Goal: Information Seeking & Learning: Learn about a topic

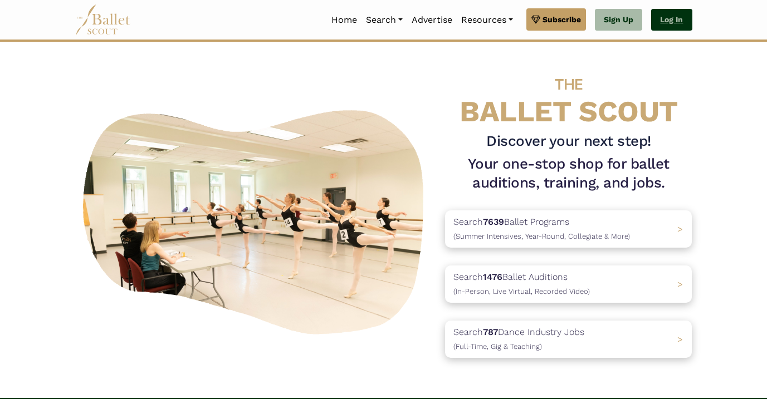
click at [668, 22] on link "Log In" at bounding box center [671, 20] width 41 height 22
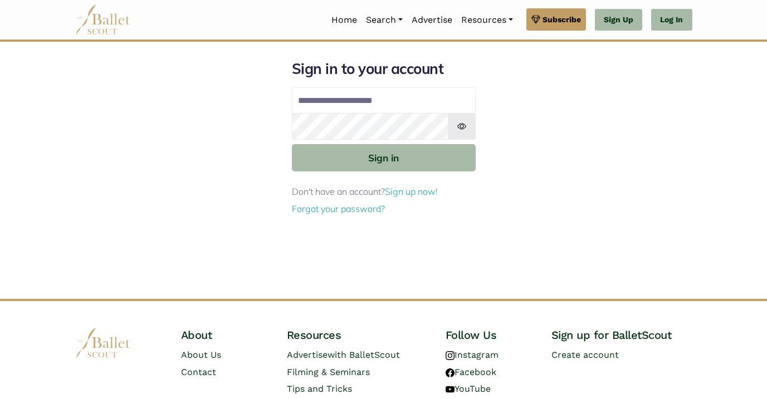
type input "**********"
click at [383, 157] on button "Sign in" at bounding box center [384, 157] width 184 height 27
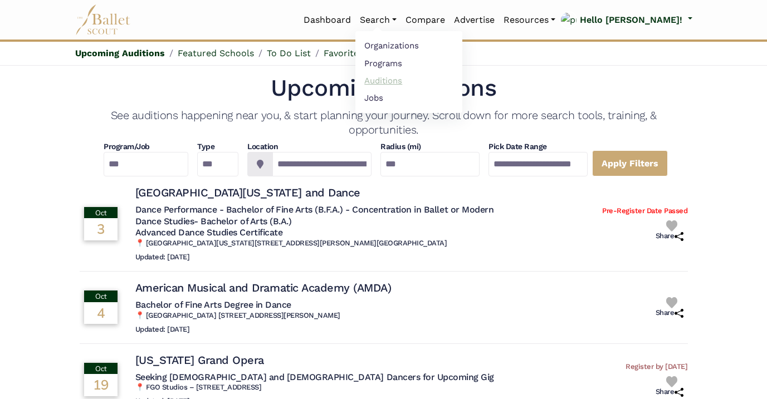
click at [428, 82] on link "Auditions" at bounding box center [408, 80] width 107 height 17
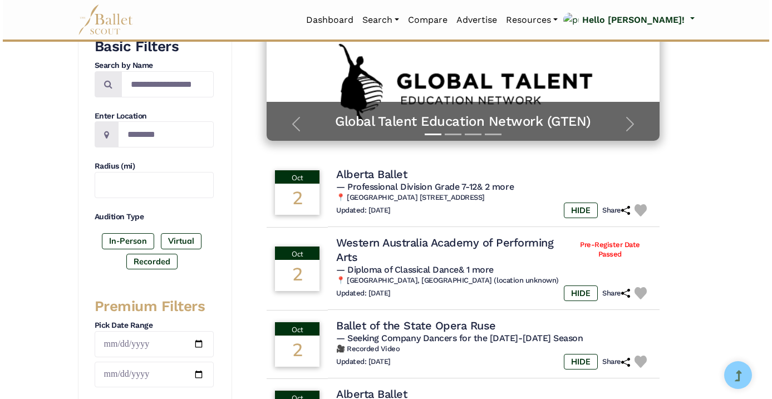
scroll to position [280, 0]
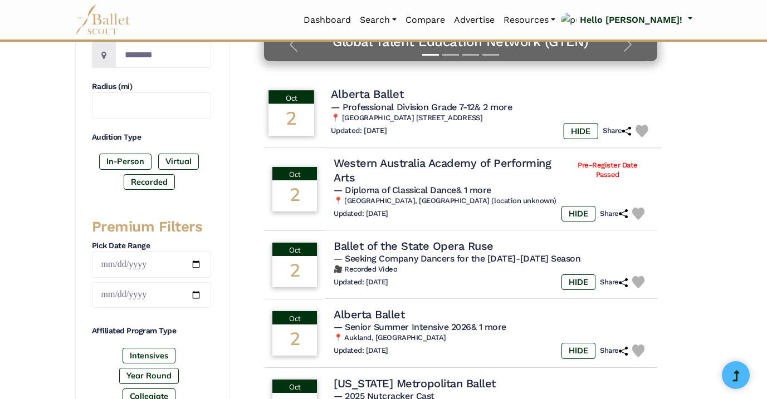
click at [388, 95] on h4 "Alberta Ballet" at bounding box center [367, 94] width 72 height 15
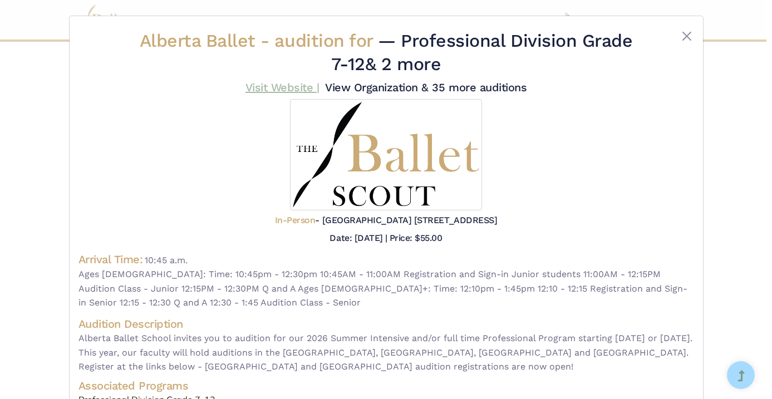
click at [320, 84] on link "Visit Website |" at bounding box center [283, 87] width 74 height 13
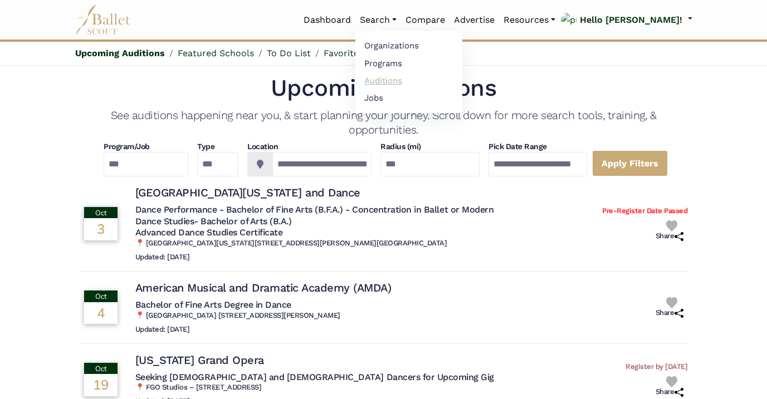
click at [424, 78] on link "Auditions" at bounding box center [408, 80] width 107 height 17
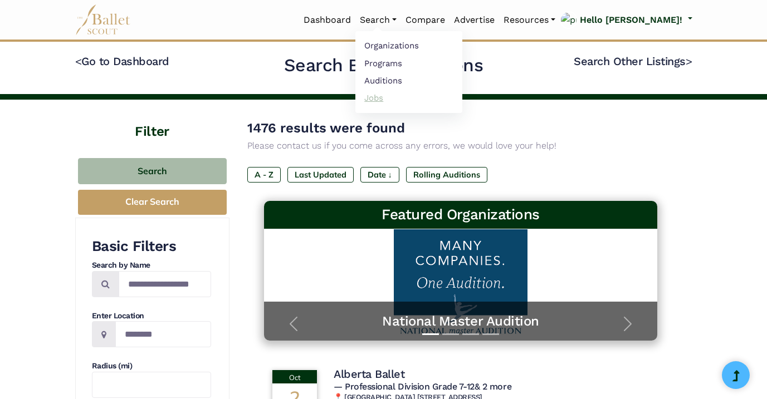
click at [413, 97] on link "Jobs" at bounding box center [408, 97] width 107 height 17
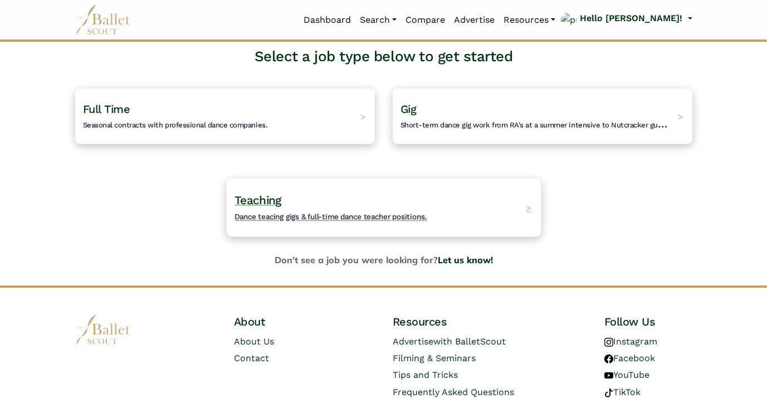
scroll to position [102, 0]
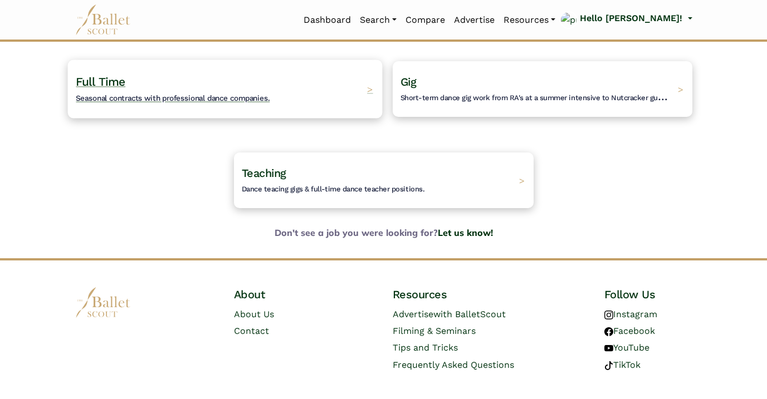
click at [95, 78] on span "Full Time" at bounding box center [101, 82] width 50 height 14
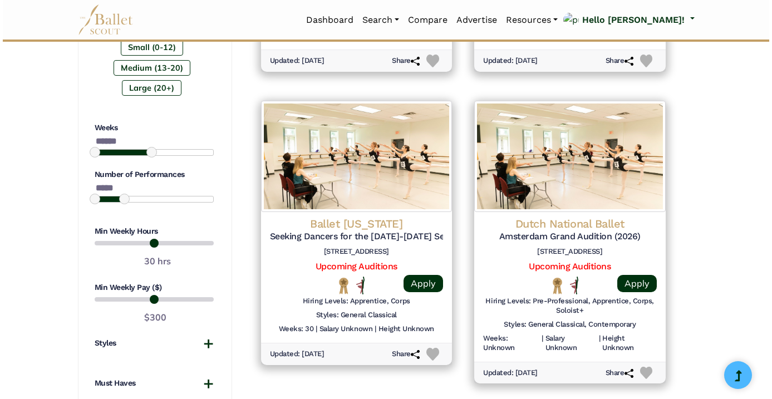
scroll to position [771, 0]
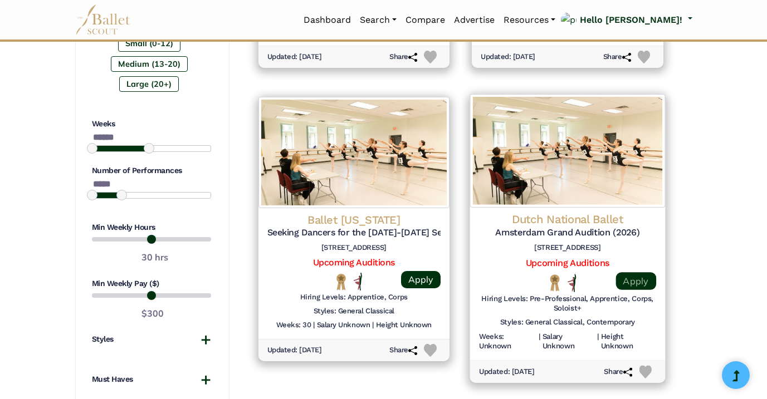
click at [643, 272] on link "Apply" at bounding box center [635, 281] width 40 height 18
click at [581, 140] on img at bounding box center [567, 151] width 195 height 114
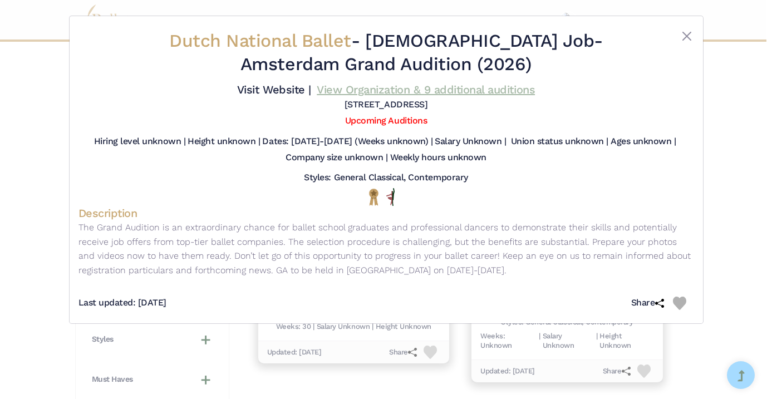
click at [423, 96] on link "View Organization & 9 additional auditions" at bounding box center [426, 89] width 218 height 13
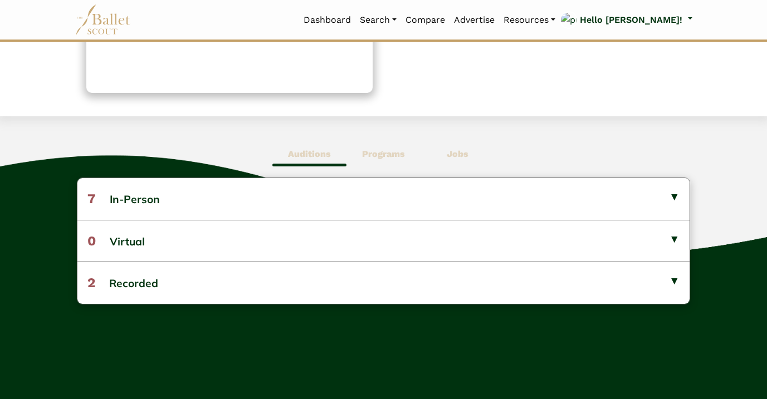
scroll to position [317, 0]
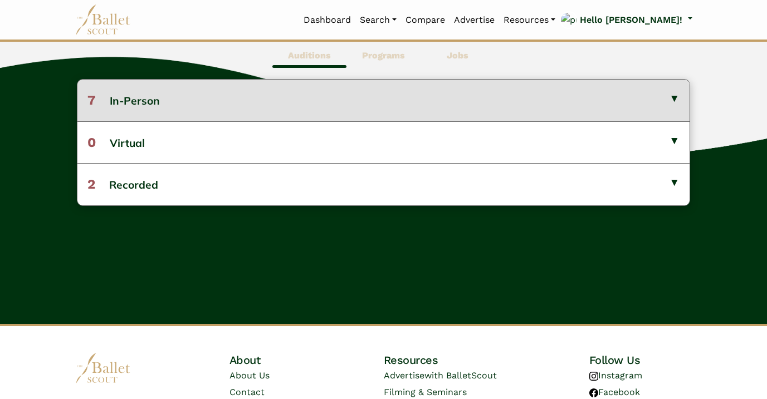
click at [411, 105] on button "7 In-Person" at bounding box center [383, 100] width 613 height 41
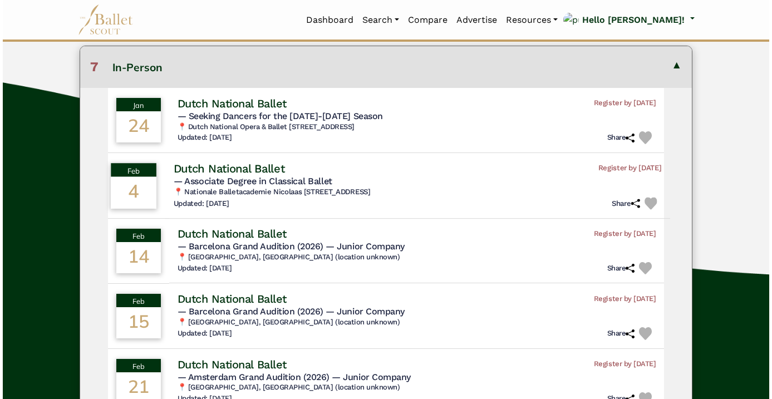
scroll to position [346, 0]
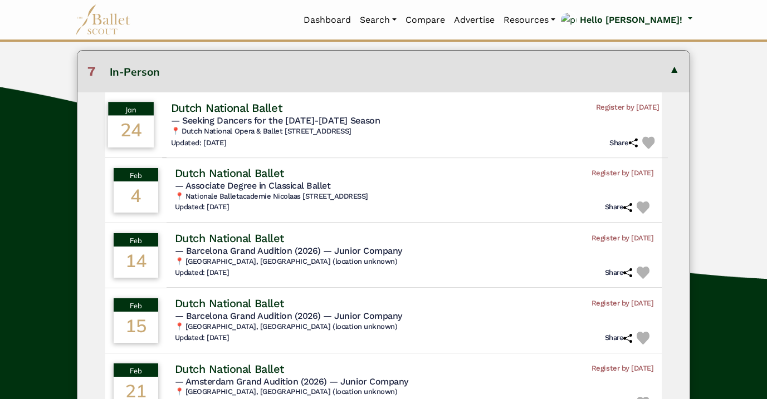
click at [282, 111] on h4 "Dutch National Ballet" at bounding box center [225, 107] width 111 height 15
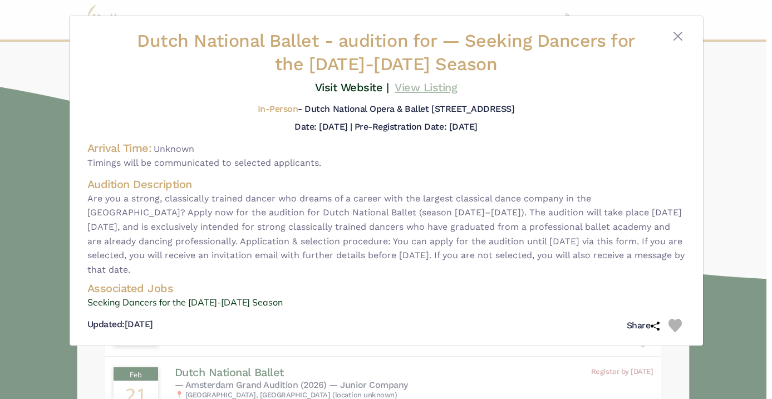
click at [415, 88] on link "View Listing" at bounding box center [426, 87] width 62 height 13
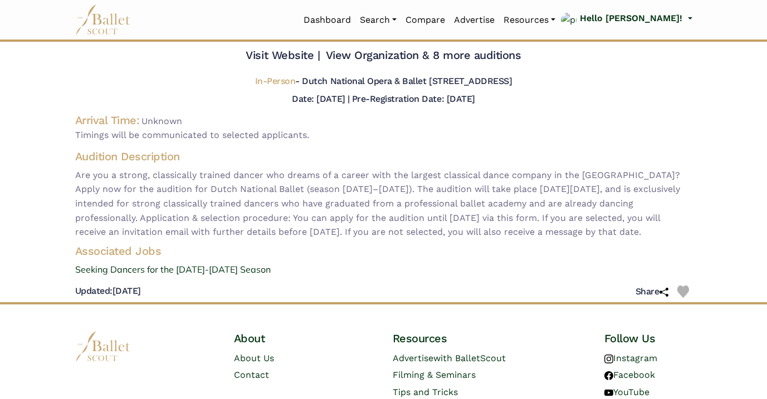
scroll to position [34, 0]
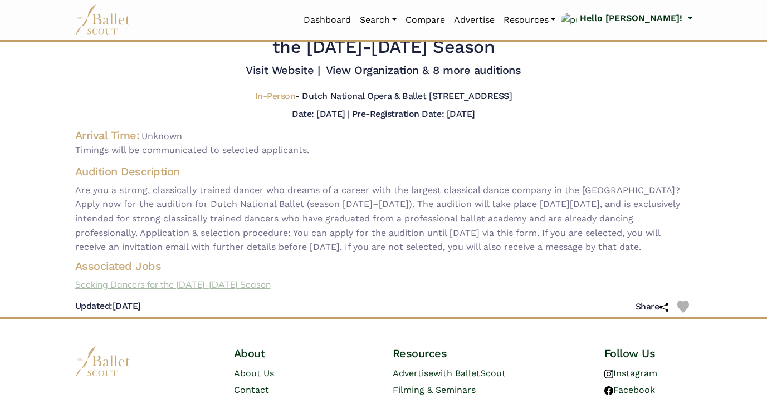
click at [174, 292] on link "Seeking Dancers for the [DATE]-[DATE] Season" at bounding box center [383, 285] width 635 height 14
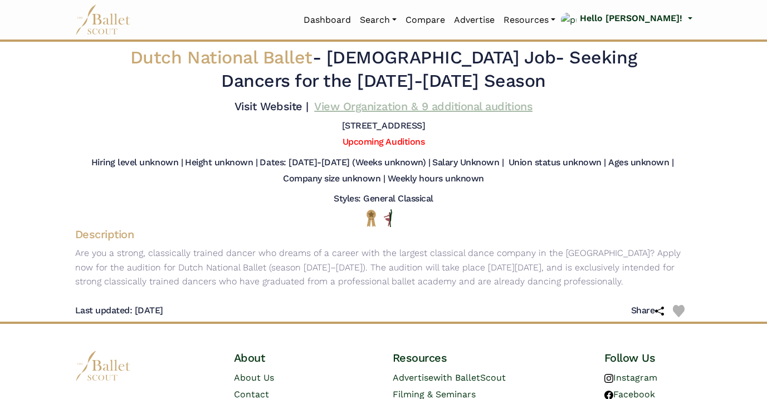
click at [374, 113] on link "View Organization & 9 additional auditions" at bounding box center [423, 106] width 218 height 13
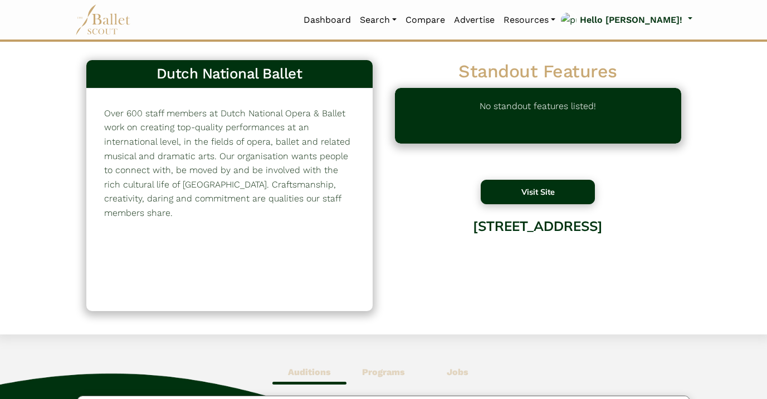
click at [528, 190] on button "Visit Site" at bounding box center [538, 192] width 115 height 25
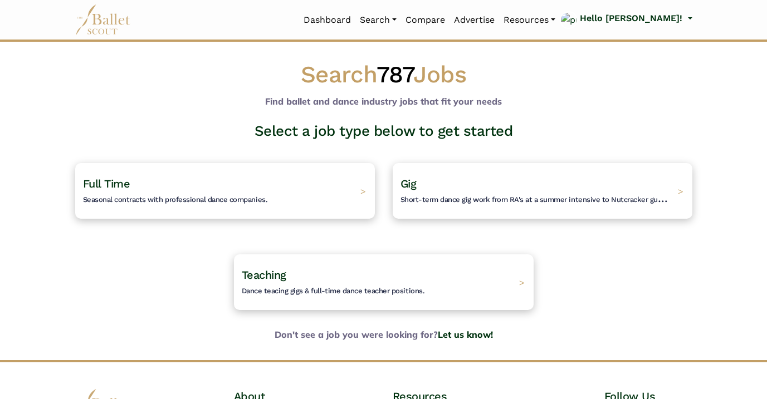
scroll to position [102, 0]
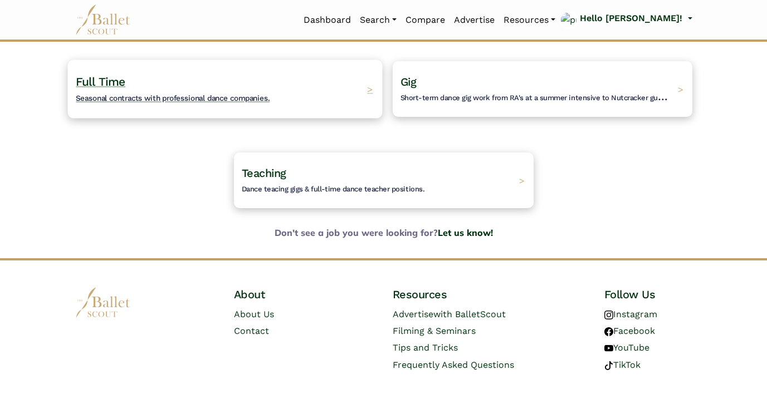
click at [291, 84] on div "Full Time Seasonal contracts with professional dance companies. >" at bounding box center [224, 89] width 315 height 58
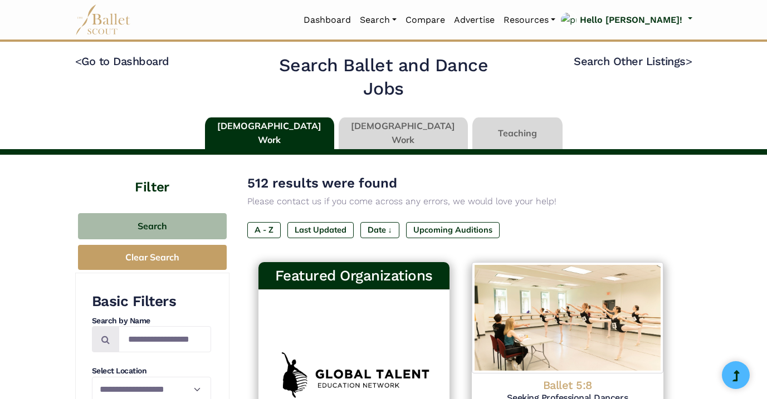
click at [220, 96] on h4 "< Go to Dashboard" at bounding box center [170, 79] width 190 height 51
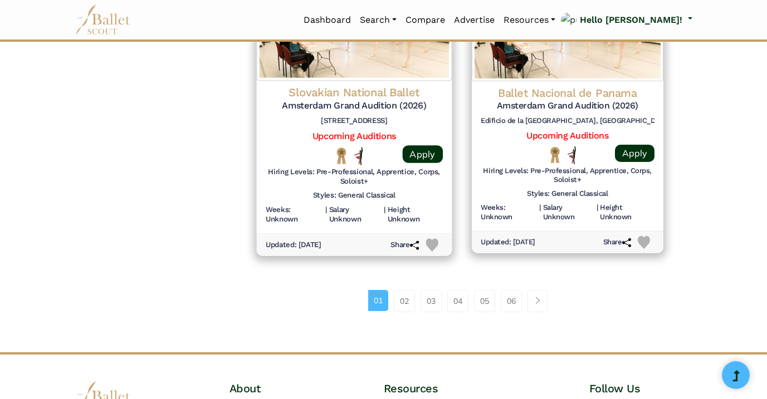
scroll to position [1526, 0]
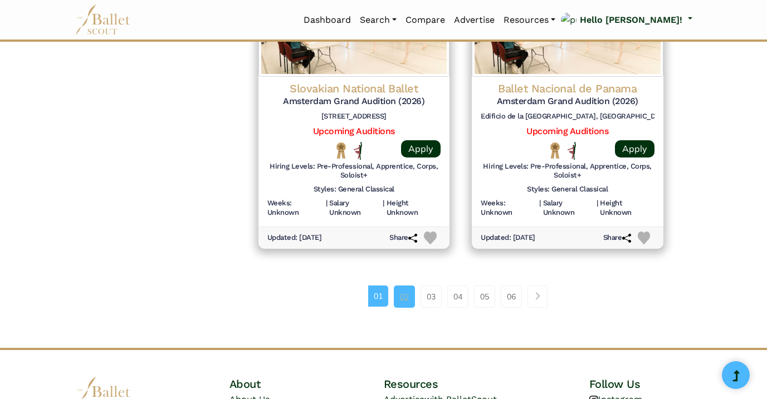
click at [406, 286] on link "02" at bounding box center [404, 297] width 21 height 22
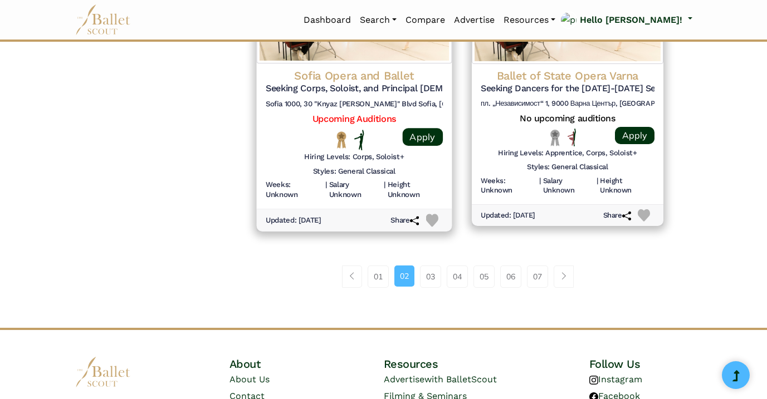
scroll to position [1609, 0]
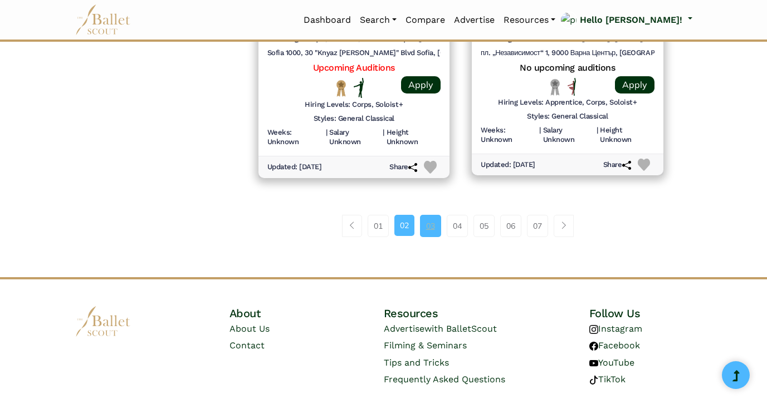
click at [432, 215] on link "03" at bounding box center [430, 226] width 21 height 22
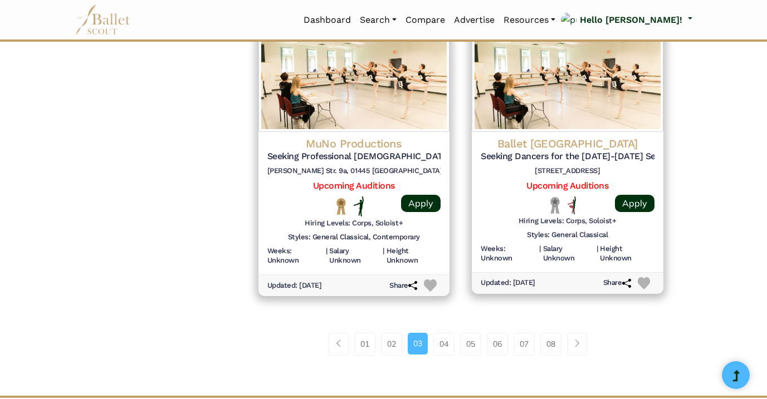
scroll to position [1461, 0]
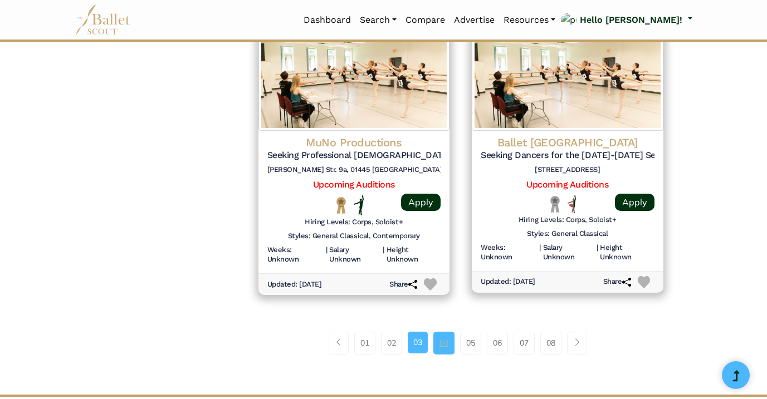
click at [444, 332] on link "04" at bounding box center [443, 343] width 21 height 22
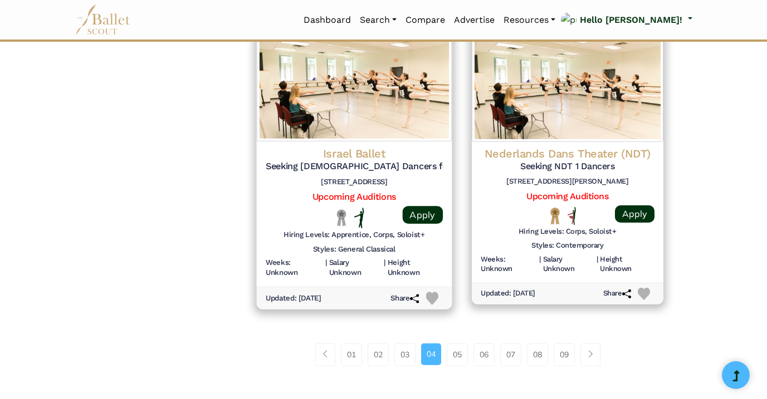
scroll to position [1453, 0]
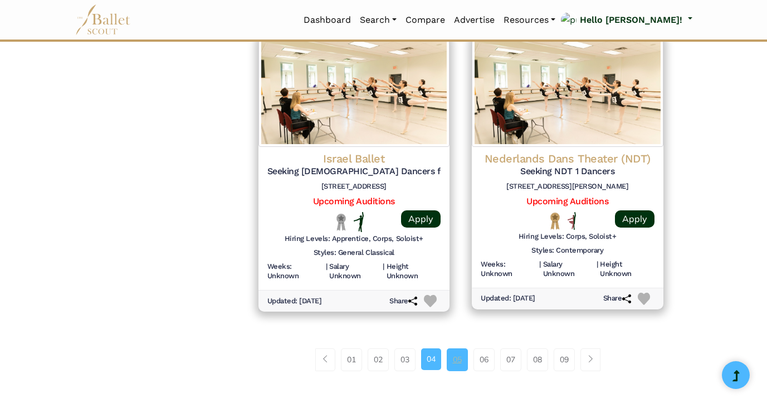
click at [459, 349] on link "05" at bounding box center [457, 360] width 21 height 22
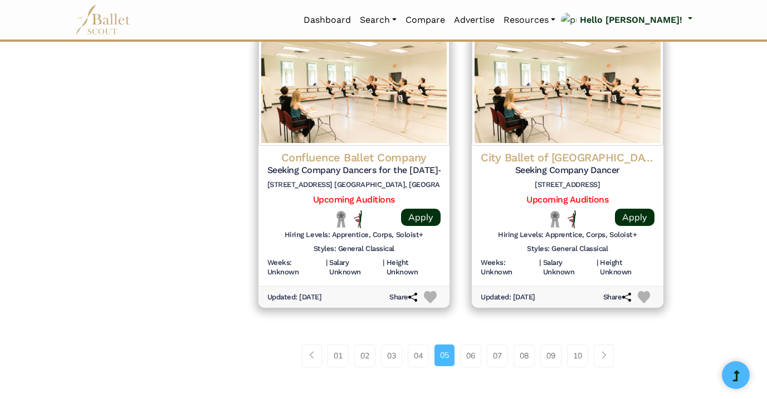
scroll to position [1441, 0]
click at [471, 344] on link "06" at bounding box center [470, 355] width 21 height 22
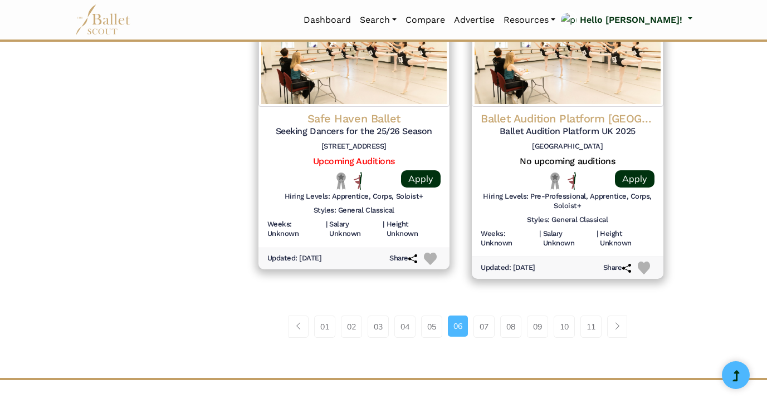
scroll to position [1471, 0]
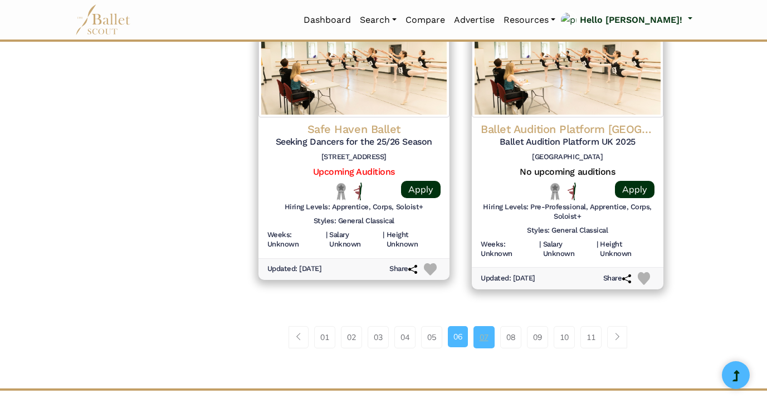
click at [489, 326] on link "07" at bounding box center [483, 337] width 21 height 22
click at [486, 326] on link "07" at bounding box center [483, 337] width 21 height 22
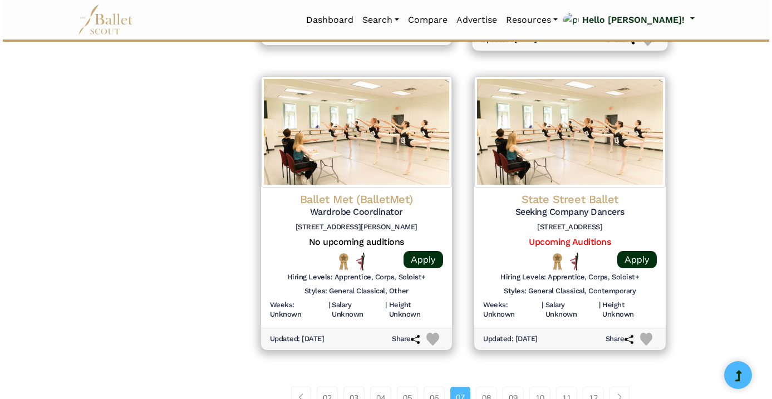
scroll to position [1417, 0]
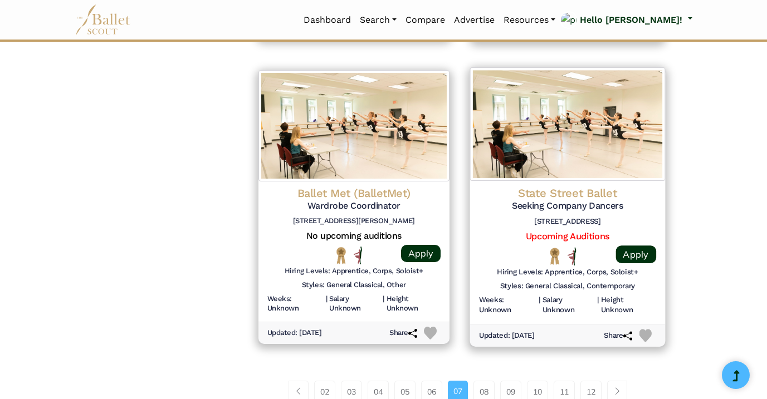
click at [559, 137] on img at bounding box center [567, 124] width 195 height 114
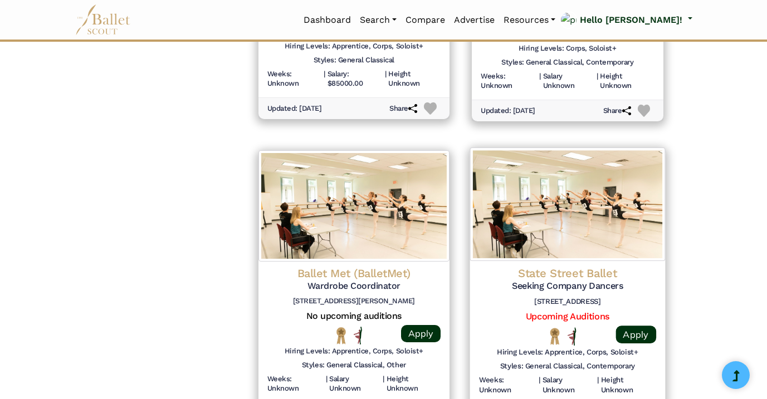
scroll to position [1479, 0]
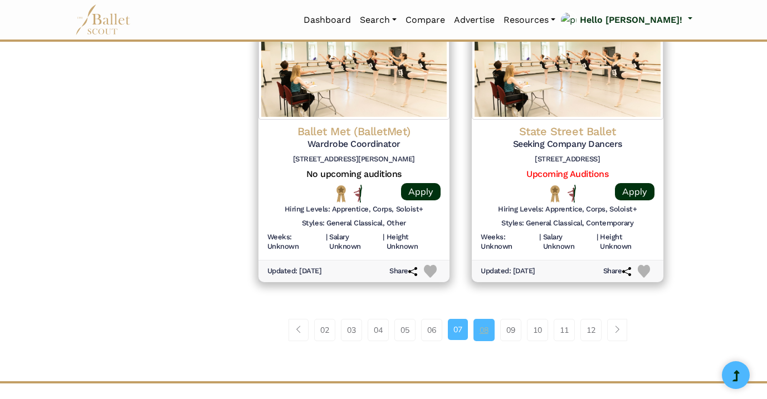
click at [480, 319] on link "08" at bounding box center [483, 330] width 21 height 22
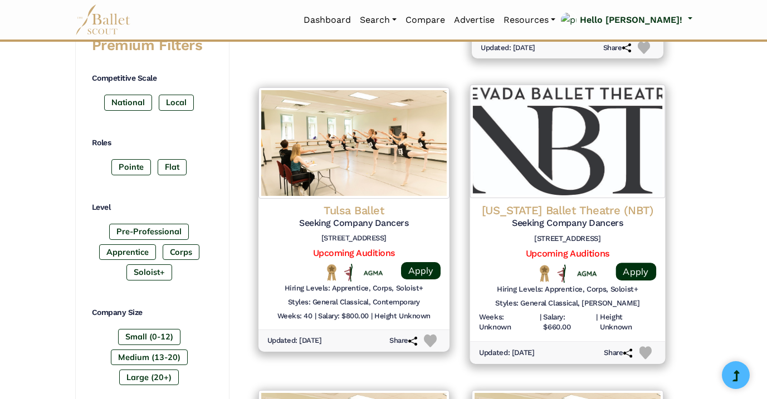
scroll to position [477, 0]
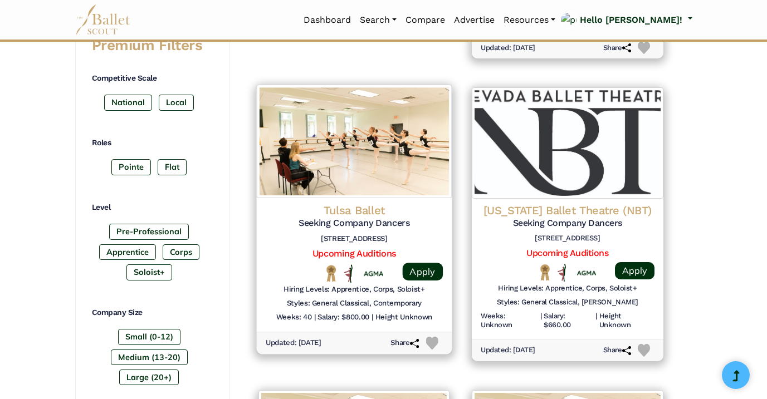
click at [392, 156] on img at bounding box center [353, 142] width 195 height 114
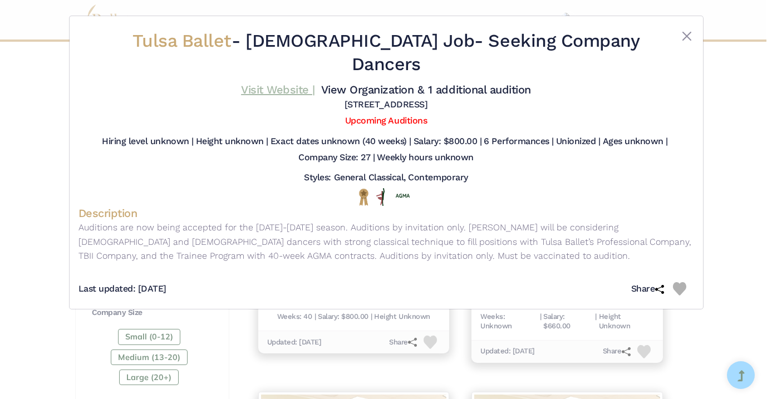
click at [315, 83] on link "Visit Website |" at bounding box center [278, 89] width 74 height 13
click at [684, 36] on button "Close" at bounding box center [687, 36] width 13 height 13
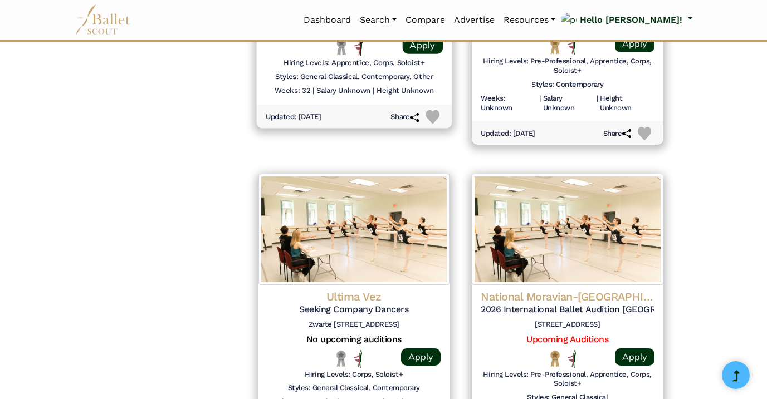
scroll to position [1474, 0]
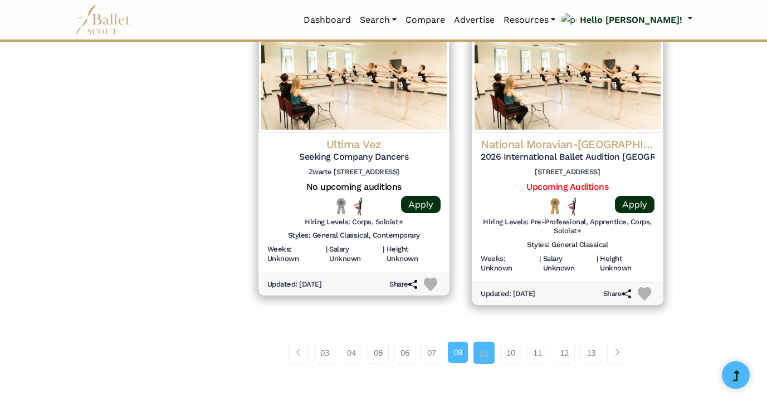
click at [482, 342] on link "09" at bounding box center [483, 353] width 21 height 22
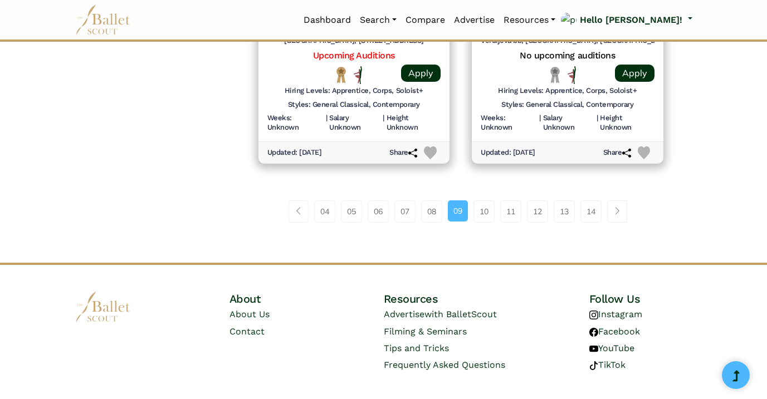
scroll to position [1592, 0]
click at [488, 201] on link "10" at bounding box center [483, 212] width 21 height 22
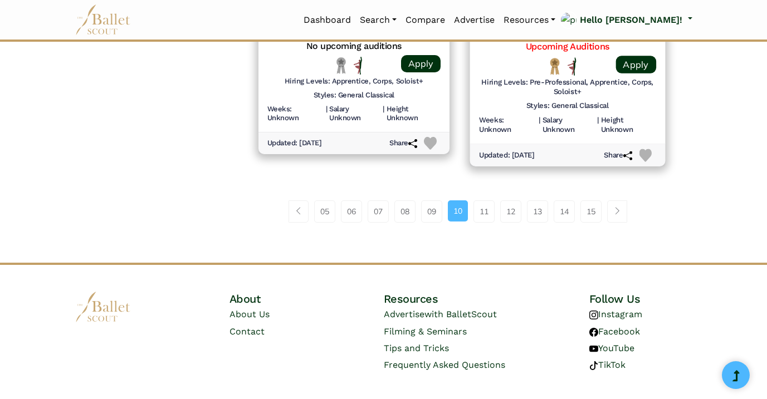
scroll to position [1592, 0]
click at [295, 208] on span "Page navigation example" at bounding box center [299, 212] width 8 height 8
click at [315, 201] on link "05" at bounding box center [324, 212] width 21 height 22
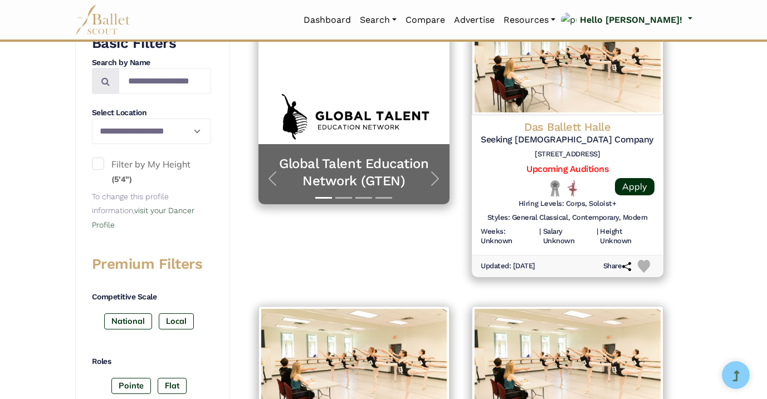
scroll to position [288, 0]
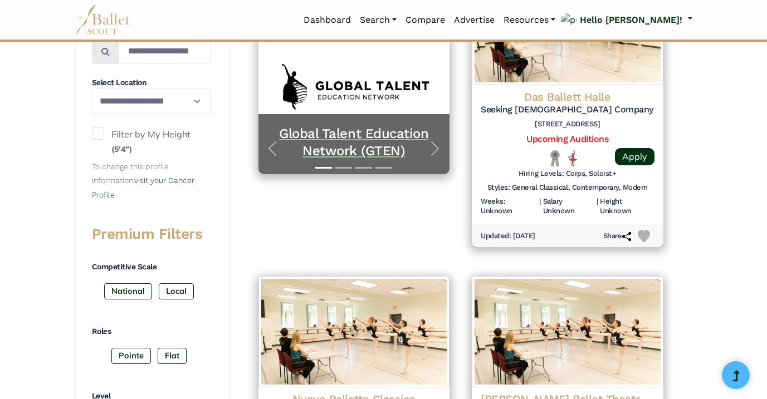
click at [345, 136] on h5 "Global Talent Education Network (GTEN)" at bounding box center [354, 142] width 169 height 35
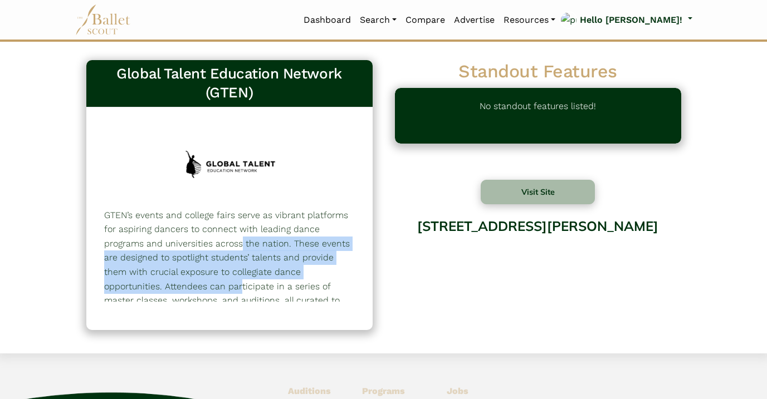
drag, startPoint x: 346, startPoint y: 220, endPoint x: 346, endPoint y: 270, distance: 49.6
click at [346, 270] on p "GTEN’s events and college fairs serve as vibrant platforms for aspiring dancers…" at bounding box center [229, 272] width 251 height 128
